Goal: Information Seeking & Learning: Understand process/instructions

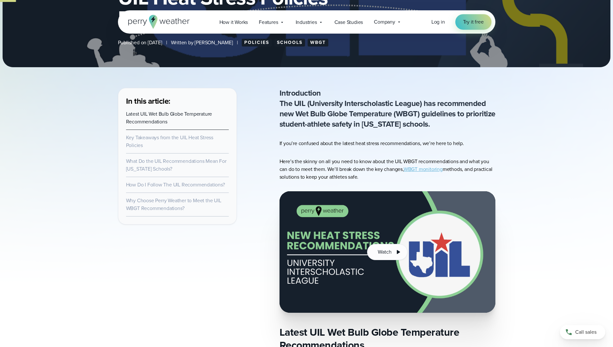
scroll to position [194, 0]
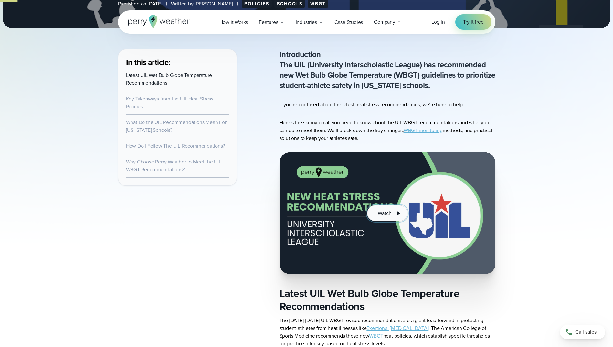
click at [398, 215] on icon at bounding box center [398, 213] width 8 height 8
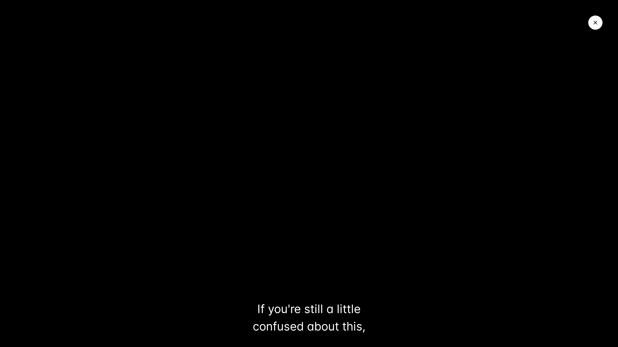
click at [593, 21] on icon "Close Video" at bounding box center [595, 22] width 6 height 6
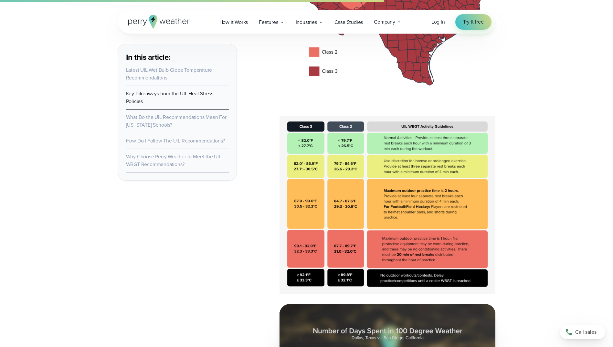
scroll to position [1195, 0]
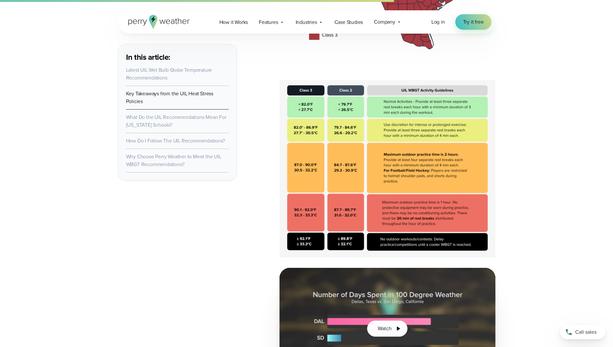
click at [337, 216] on img at bounding box center [387, 168] width 216 height 177
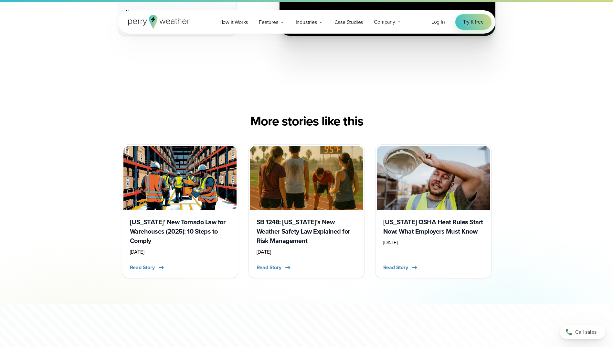
scroll to position [3005, 0]
